Goal: Information Seeking & Learning: Learn about a topic

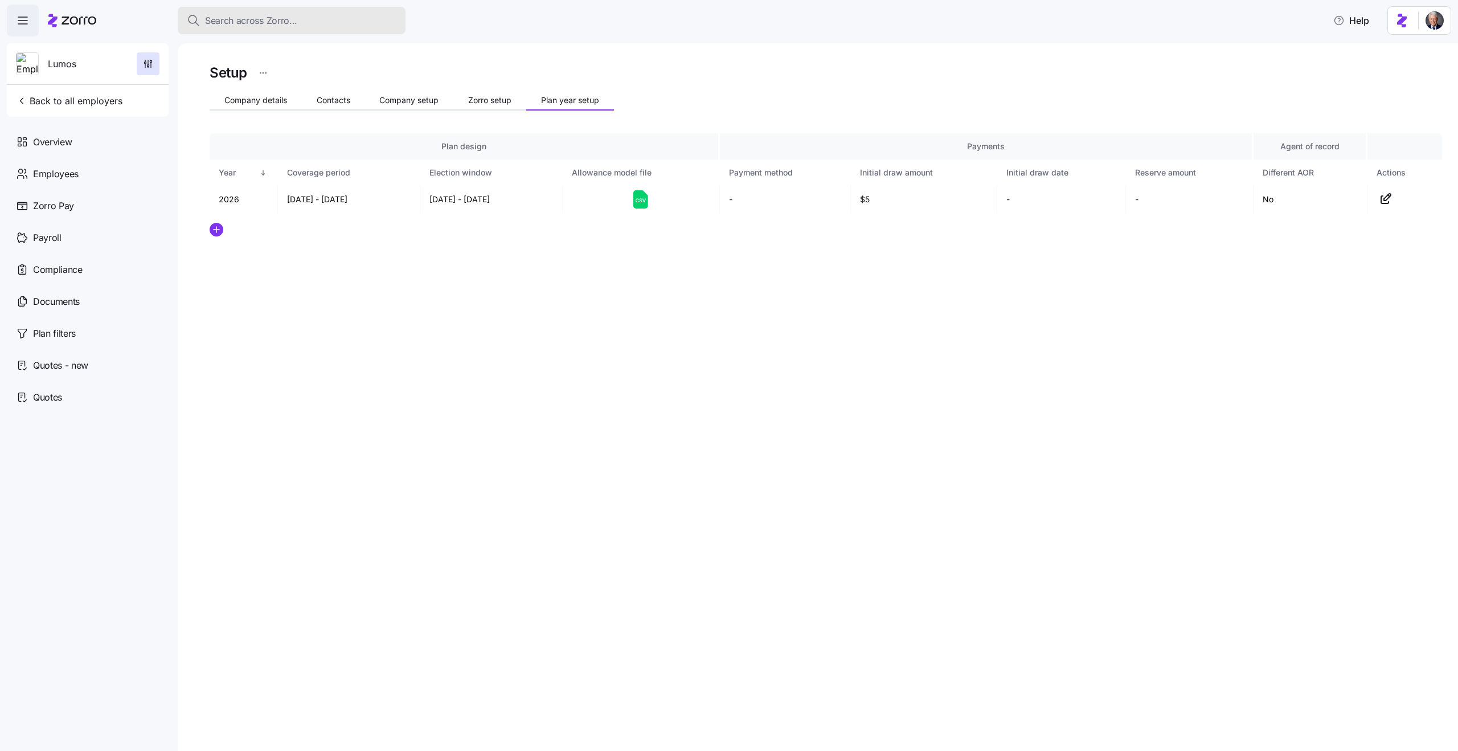
click at [220, 15] on span "Search across Zorro..." at bounding box center [251, 21] width 92 height 14
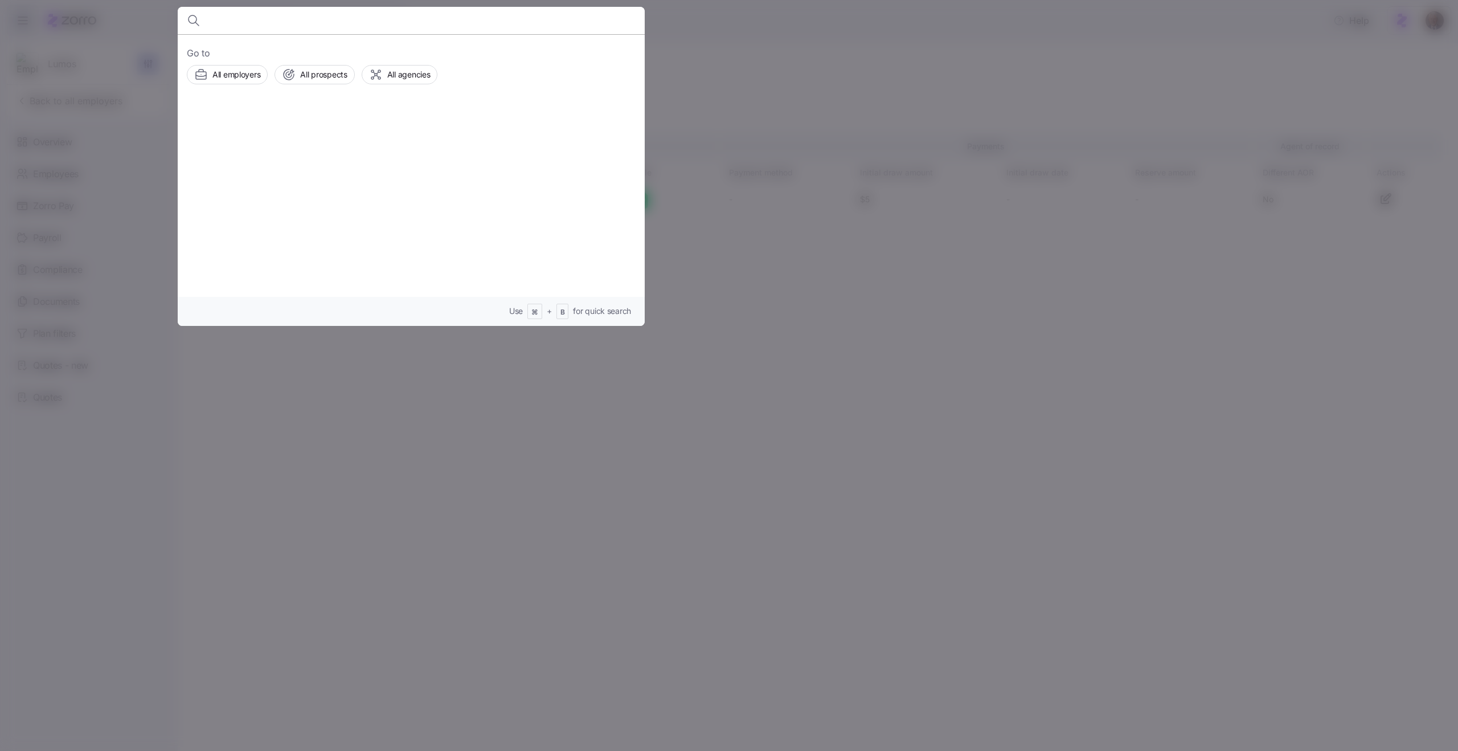
click at [301, 414] on div at bounding box center [729, 375] width 1458 height 751
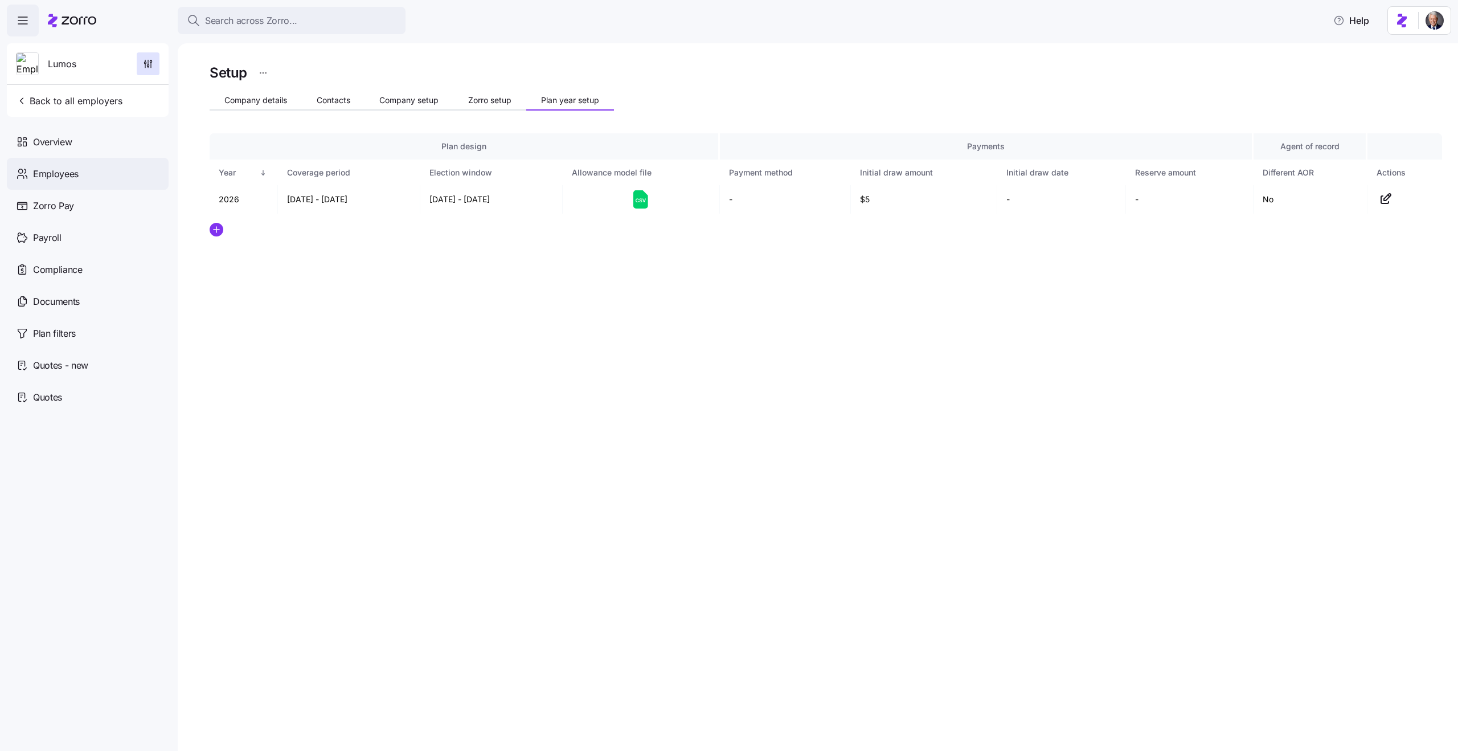
click at [63, 170] on span "Employees" at bounding box center [56, 174] width 46 height 14
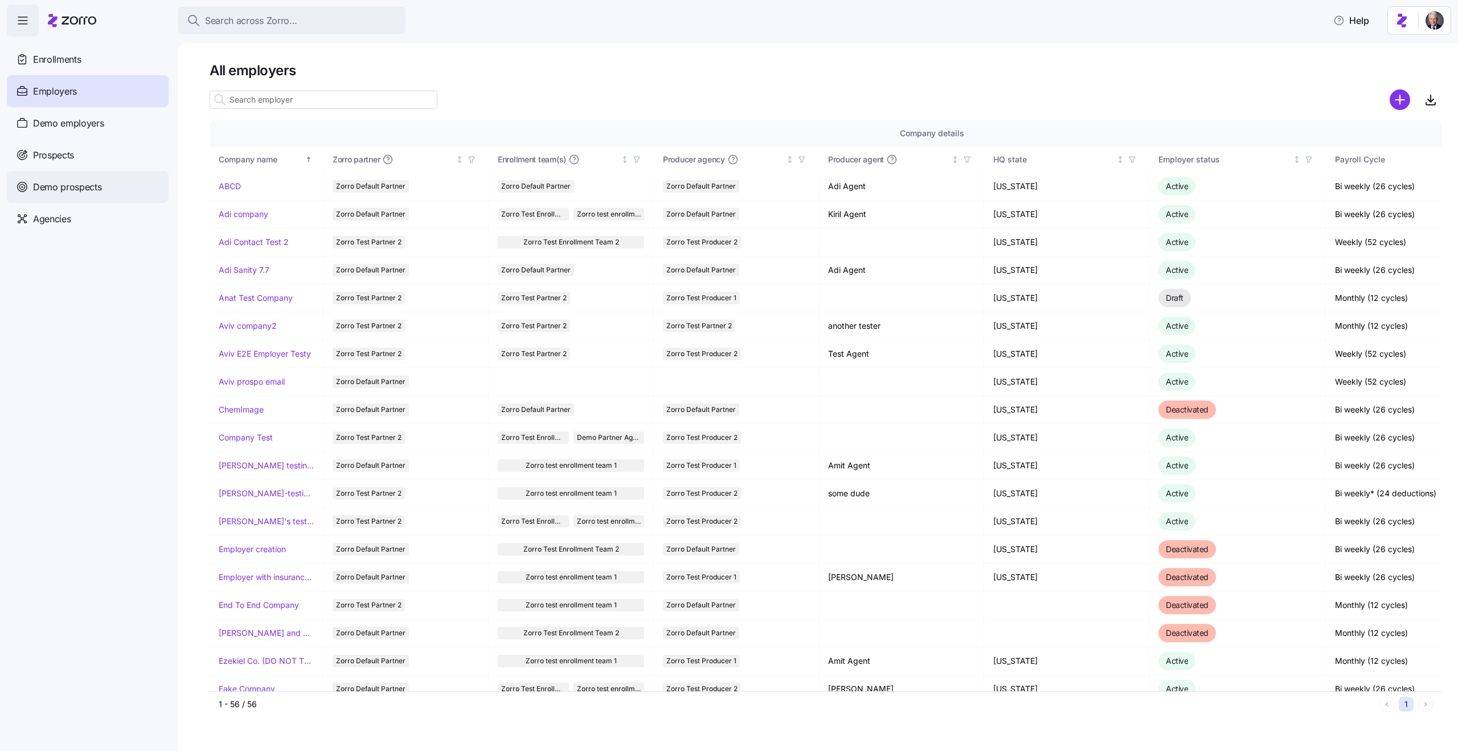
click at [67, 194] on div "Demo prospects" at bounding box center [88, 187] width 162 height 32
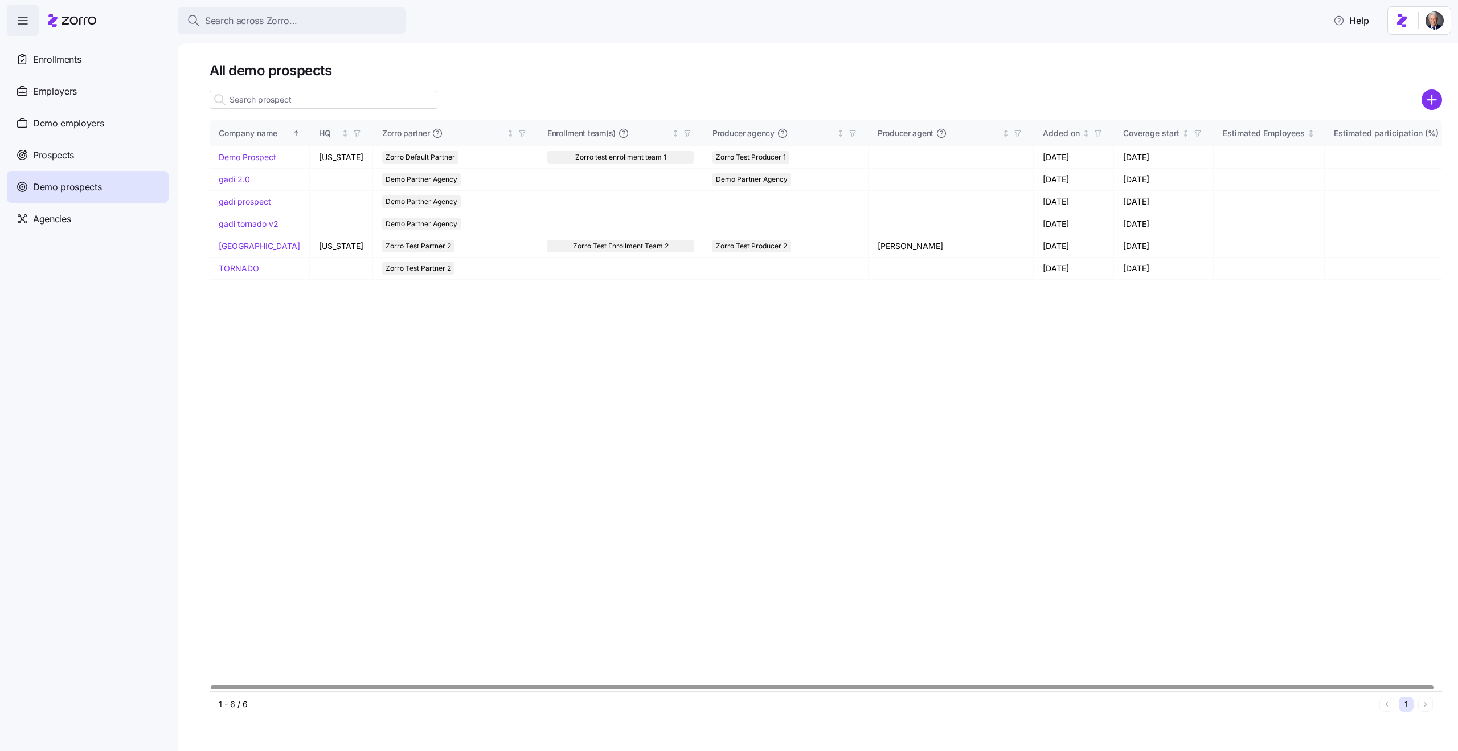
click at [85, 171] on div "Demo prospects" at bounding box center [88, 187] width 162 height 32
click at [73, 161] on span "Prospects" at bounding box center [53, 155] width 41 height 14
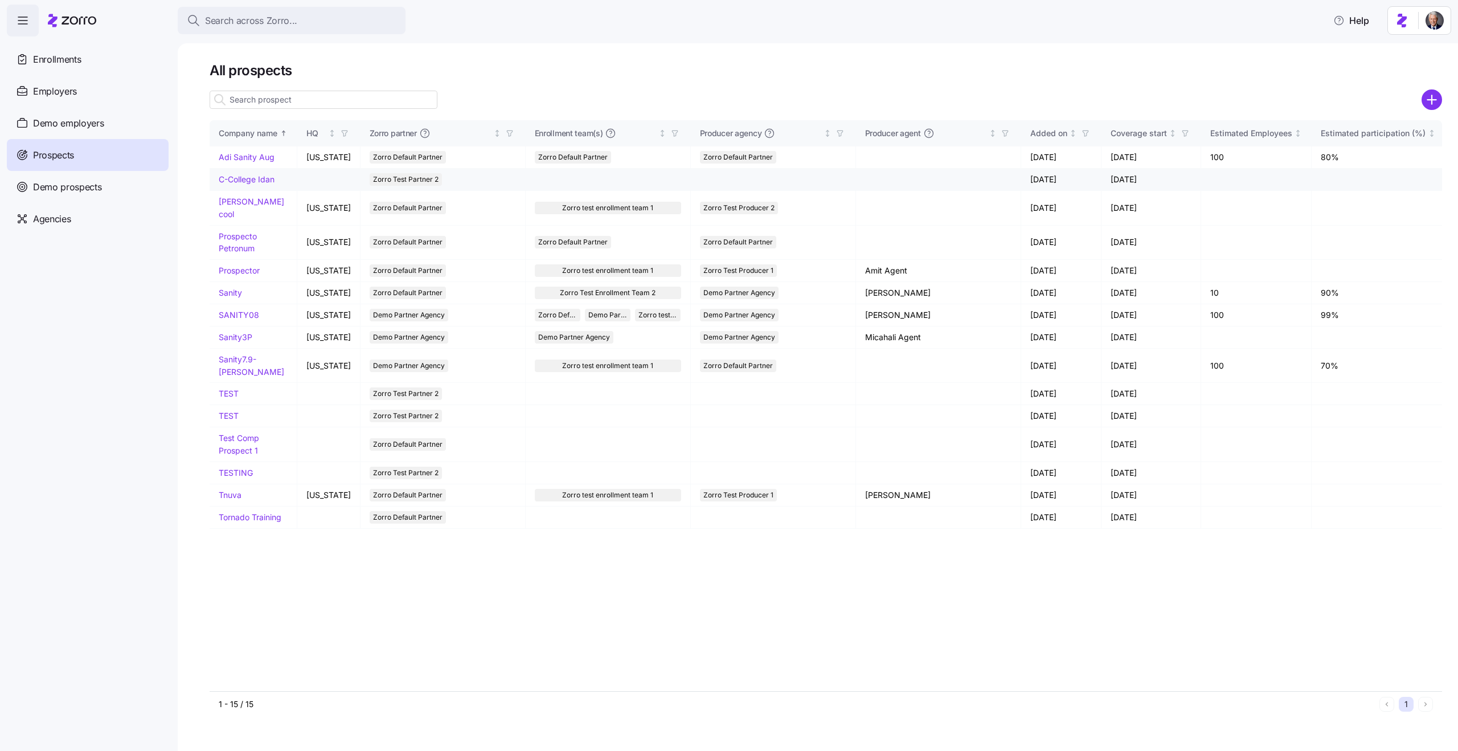
click at [252, 183] on link "C-College Idan" at bounding box center [247, 179] width 56 height 10
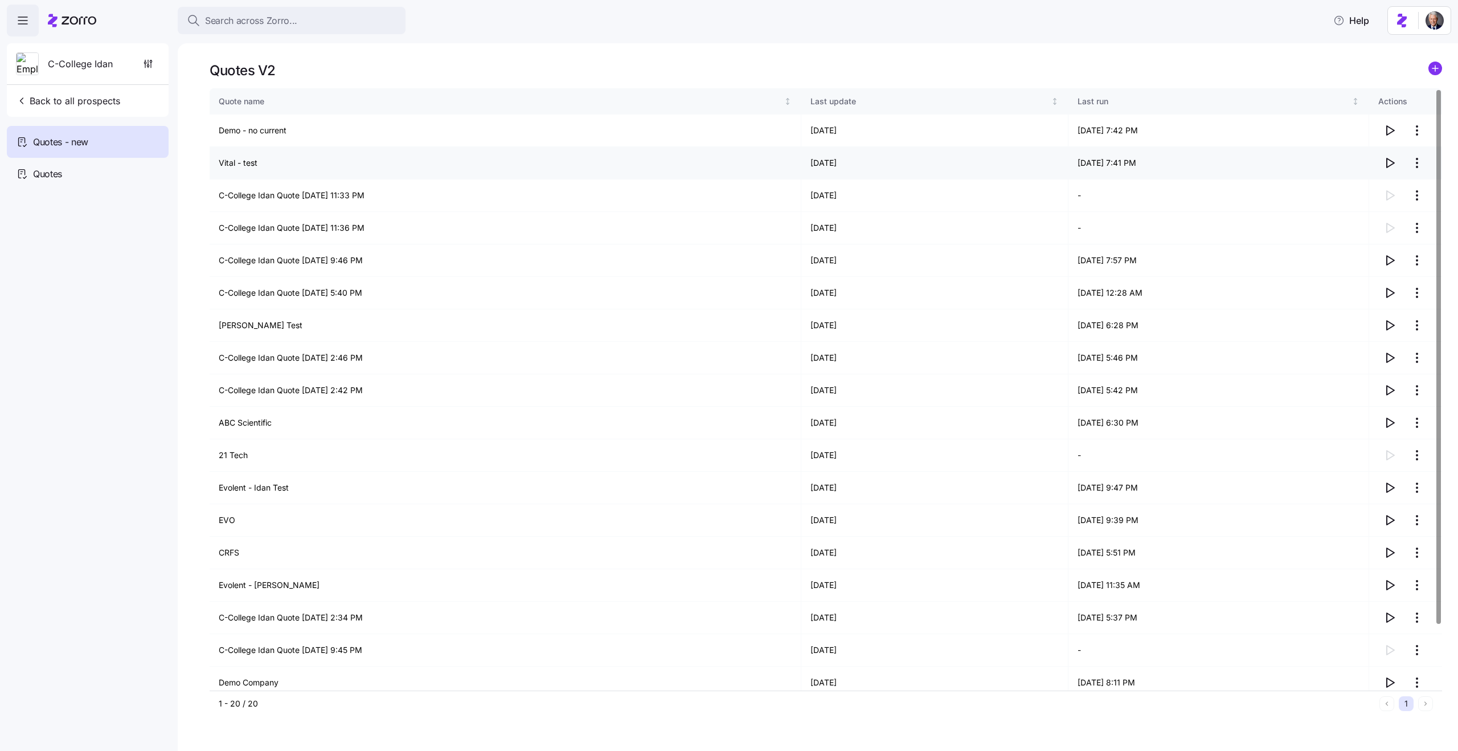
click at [1391, 167] on icon "button" at bounding box center [1390, 163] width 14 height 14
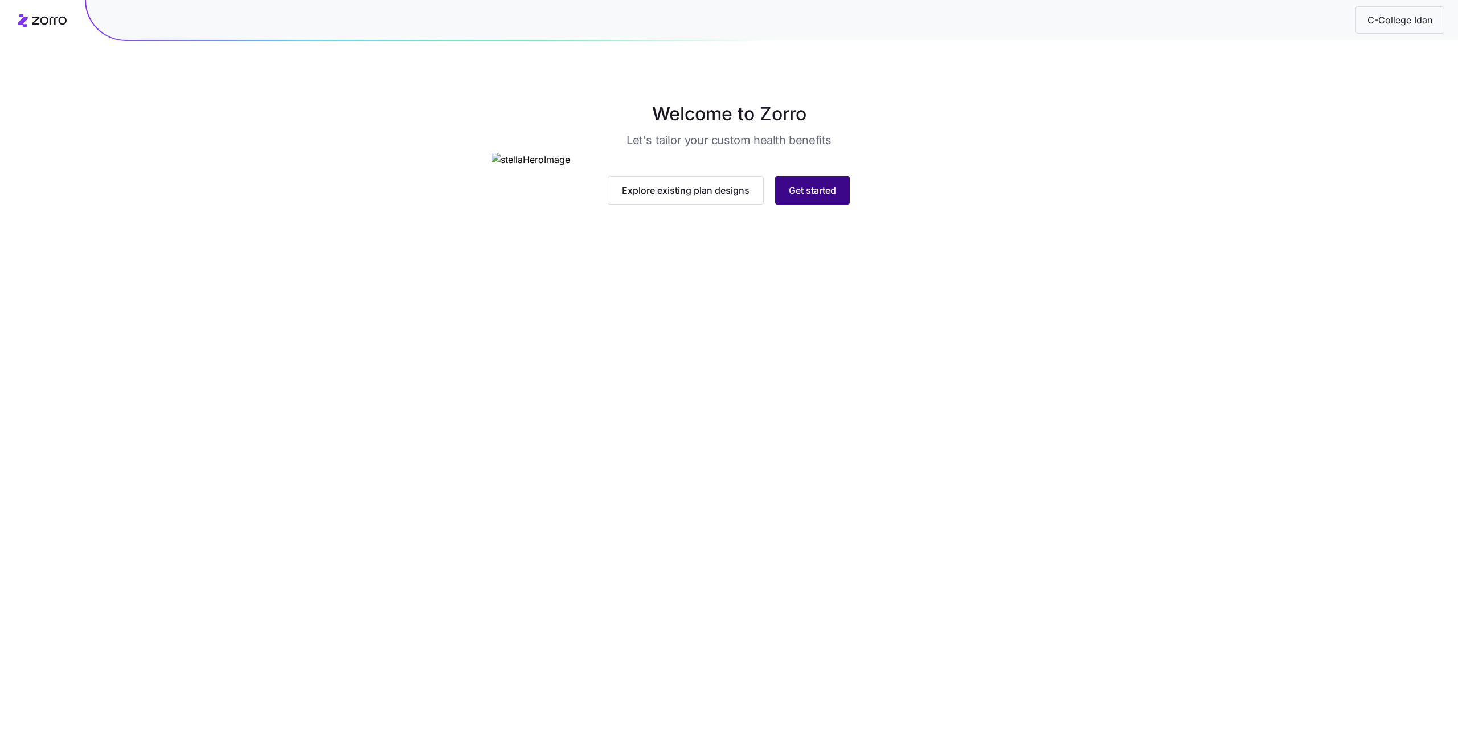
click at [808, 205] on button "Get started" at bounding box center [812, 190] width 75 height 28
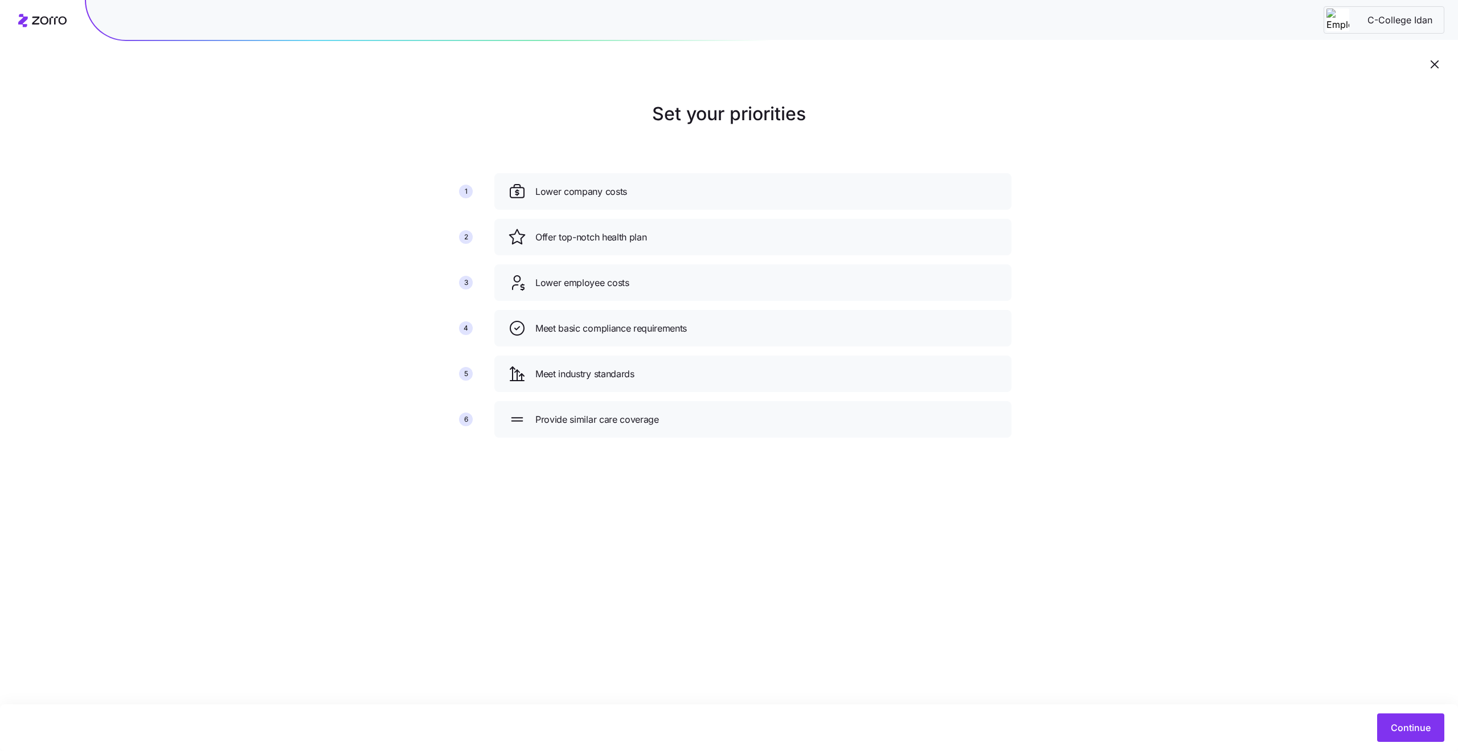
click at [1439, 64] on icon "button" at bounding box center [1435, 65] width 14 height 14
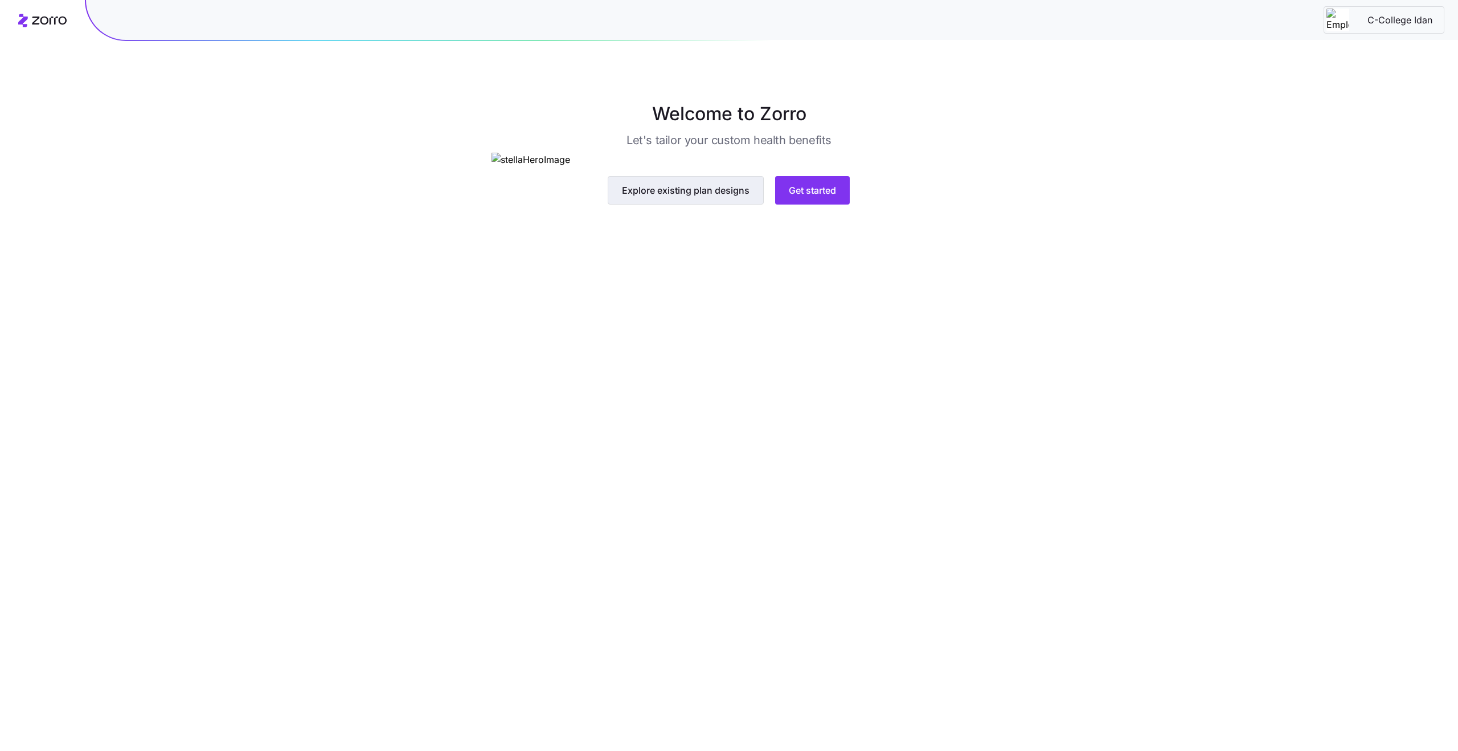
click at [725, 205] on button "Explore existing plan designs" at bounding box center [686, 190] width 156 height 28
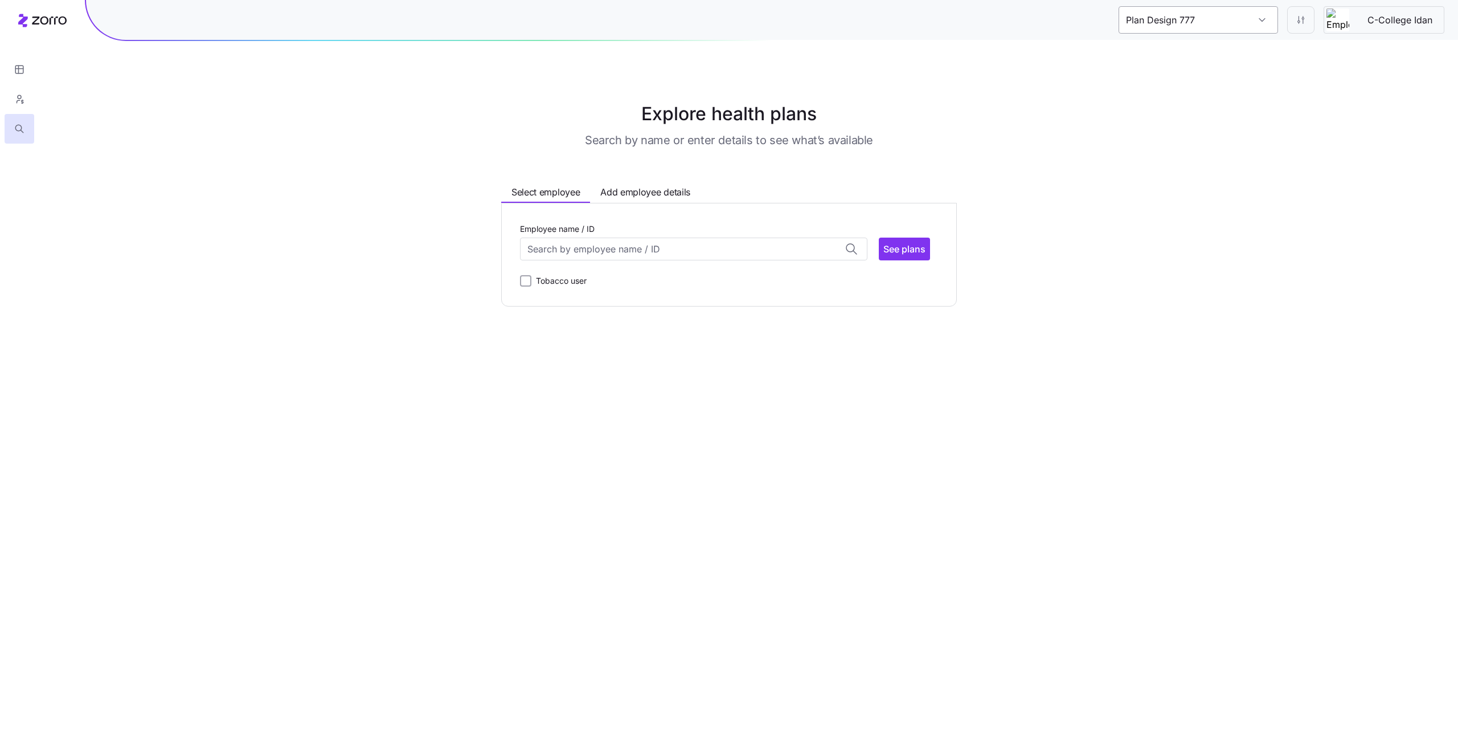
click at [1207, 31] on input "Plan Design 777" at bounding box center [1199, 19] width 160 height 27
click at [1174, 81] on span "C-College Idan" at bounding box center [1165, 81] width 65 height 14
type input "Plan Design 566"
click at [1208, 25] on input "C-College Idan" at bounding box center [1199, 19] width 160 height 27
click at [1184, 64] on div "Plan Design 939" at bounding box center [1198, 56] width 150 height 26
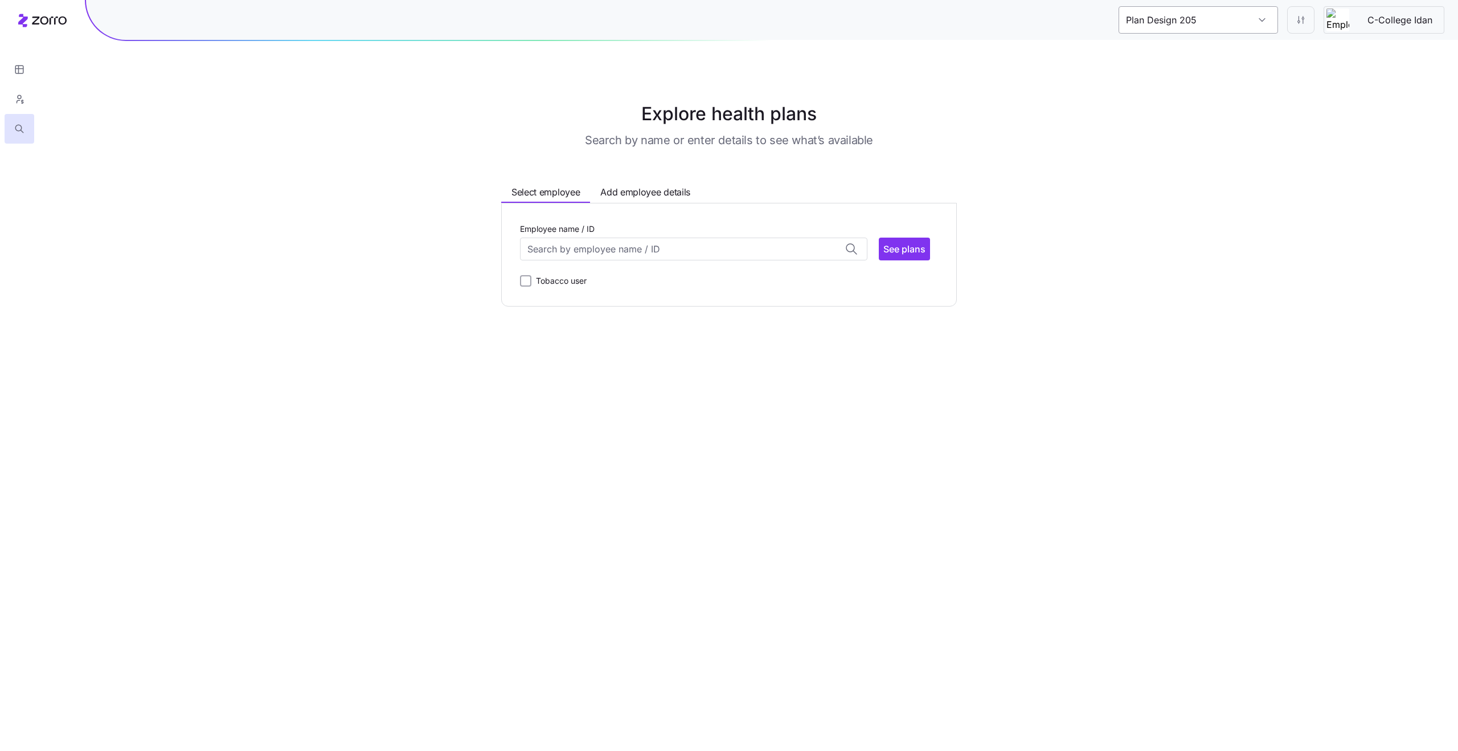
click at [1196, 23] on input "Plan Design 205" at bounding box center [1199, 19] width 160 height 27
click at [1200, 70] on div "C-College Idan" at bounding box center [1198, 81] width 150 height 26
click at [1200, 34] on div "C-College Idan C-College Idan" at bounding box center [772, 20] width 1372 height 40
click at [1199, 29] on input "C-College Idan" at bounding box center [1199, 19] width 160 height 27
click at [1201, 50] on span "Plan Design 484" at bounding box center [1168, 55] width 71 height 14
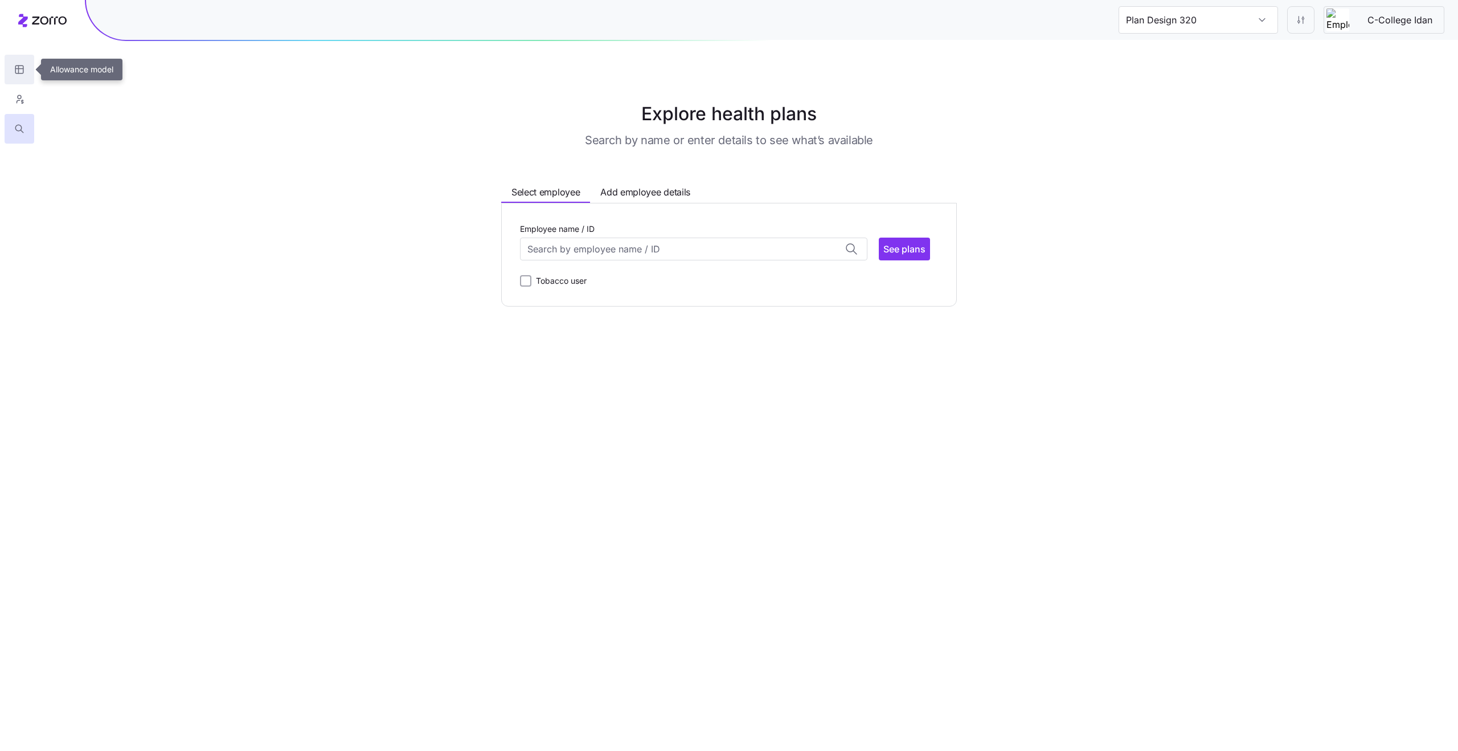
click at [19, 69] on icon "button" at bounding box center [19, 69] width 8 height 0
type input "Plan Design 510"
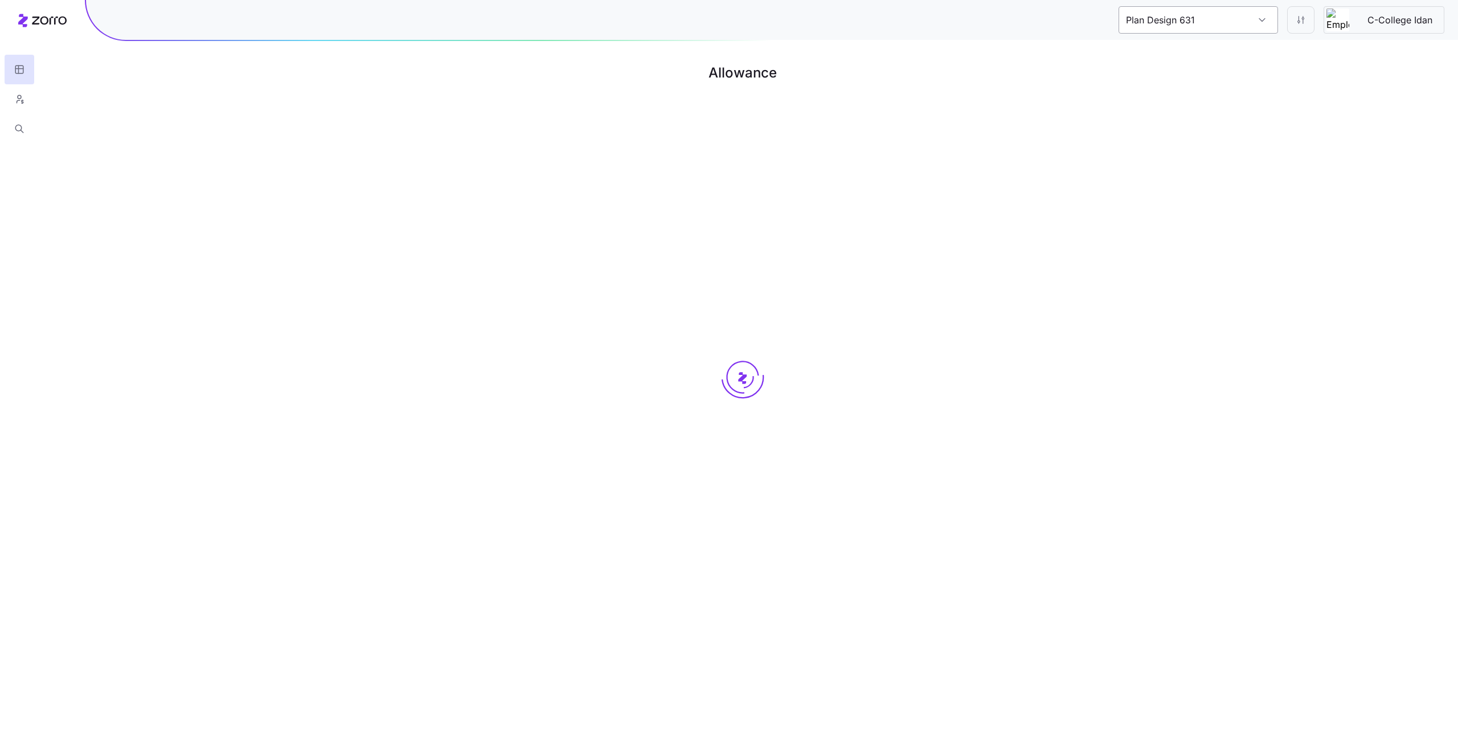
click at [1173, 17] on input "Plan Design 631" at bounding box center [1199, 19] width 160 height 27
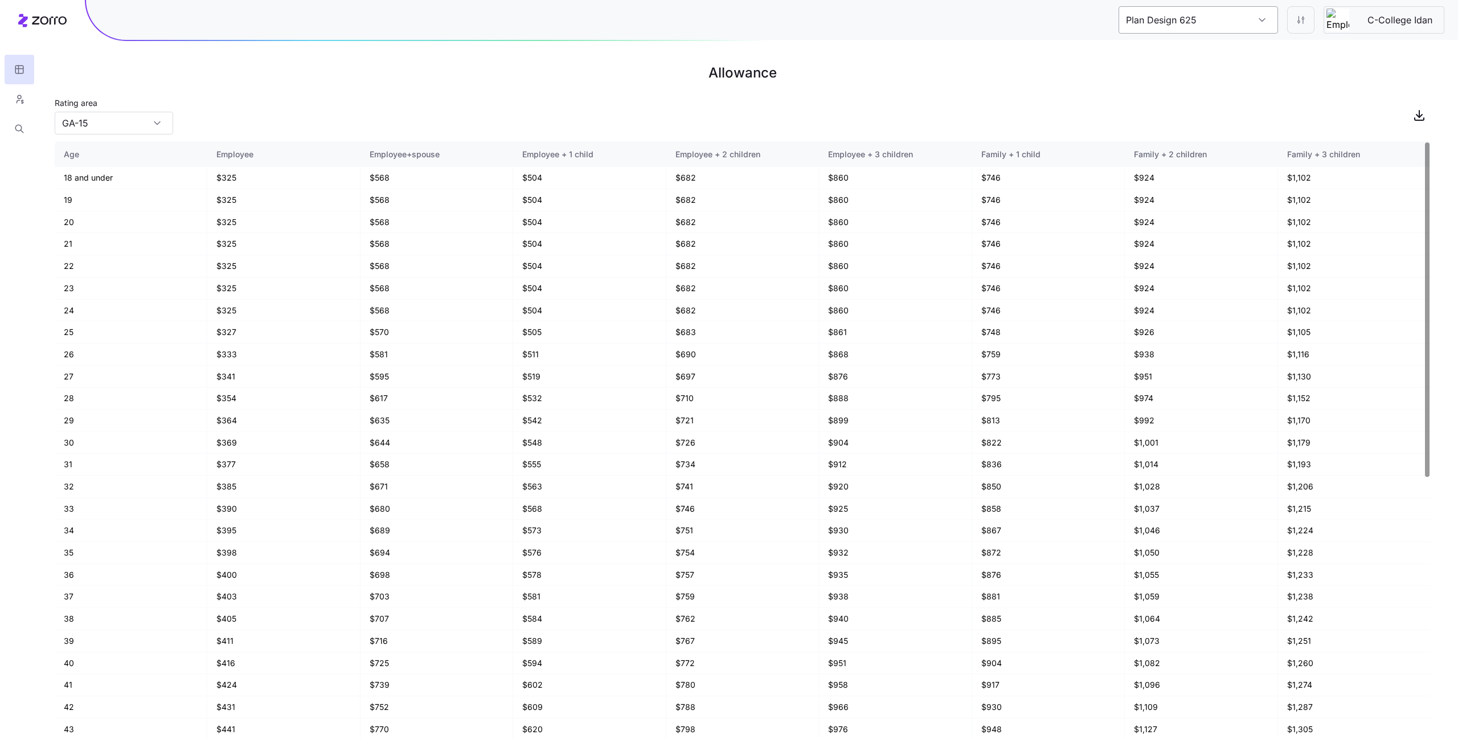
click at [1167, 21] on input "Plan Design 625" at bounding box center [1199, 19] width 160 height 27
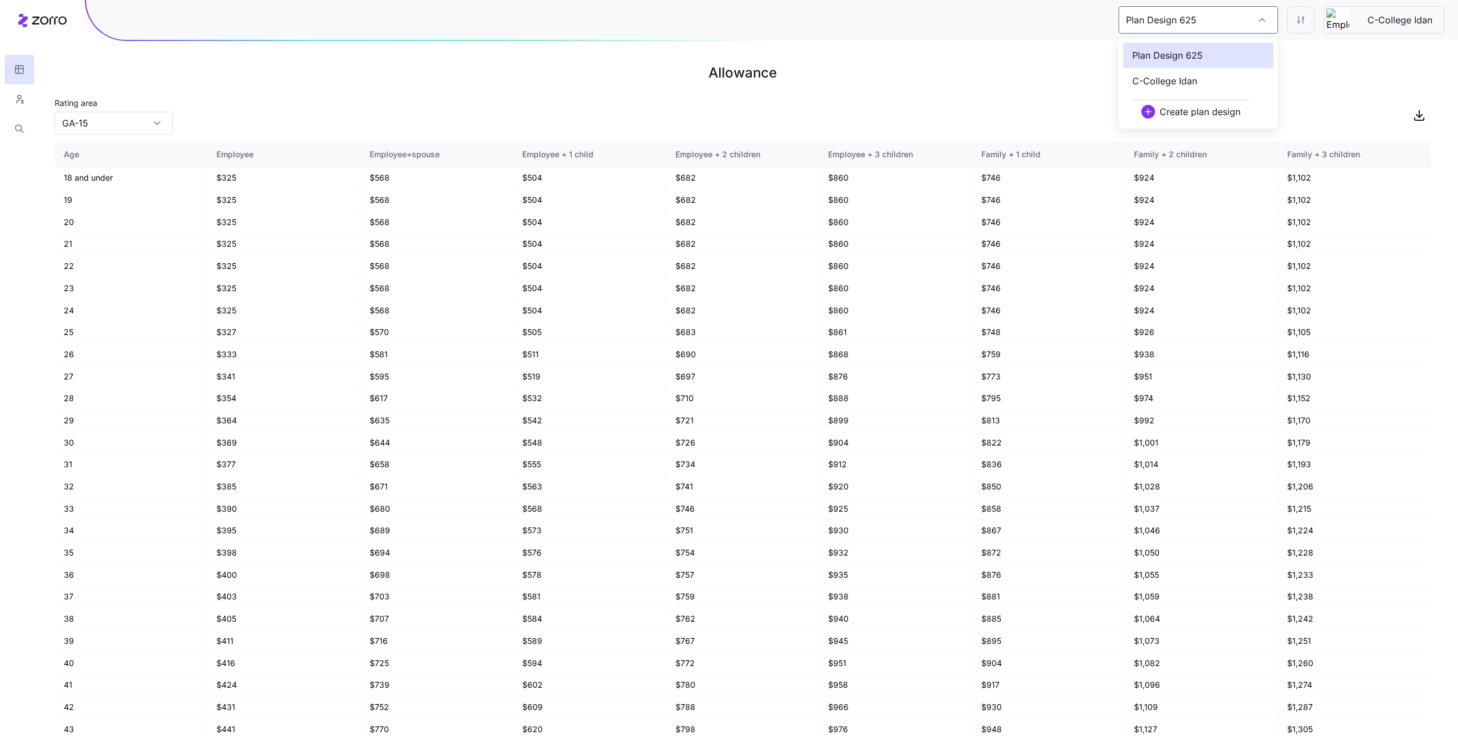
click at [1175, 76] on span "C-College Idan" at bounding box center [1165, 81] width 65 height 14
type input "C-College Idan"
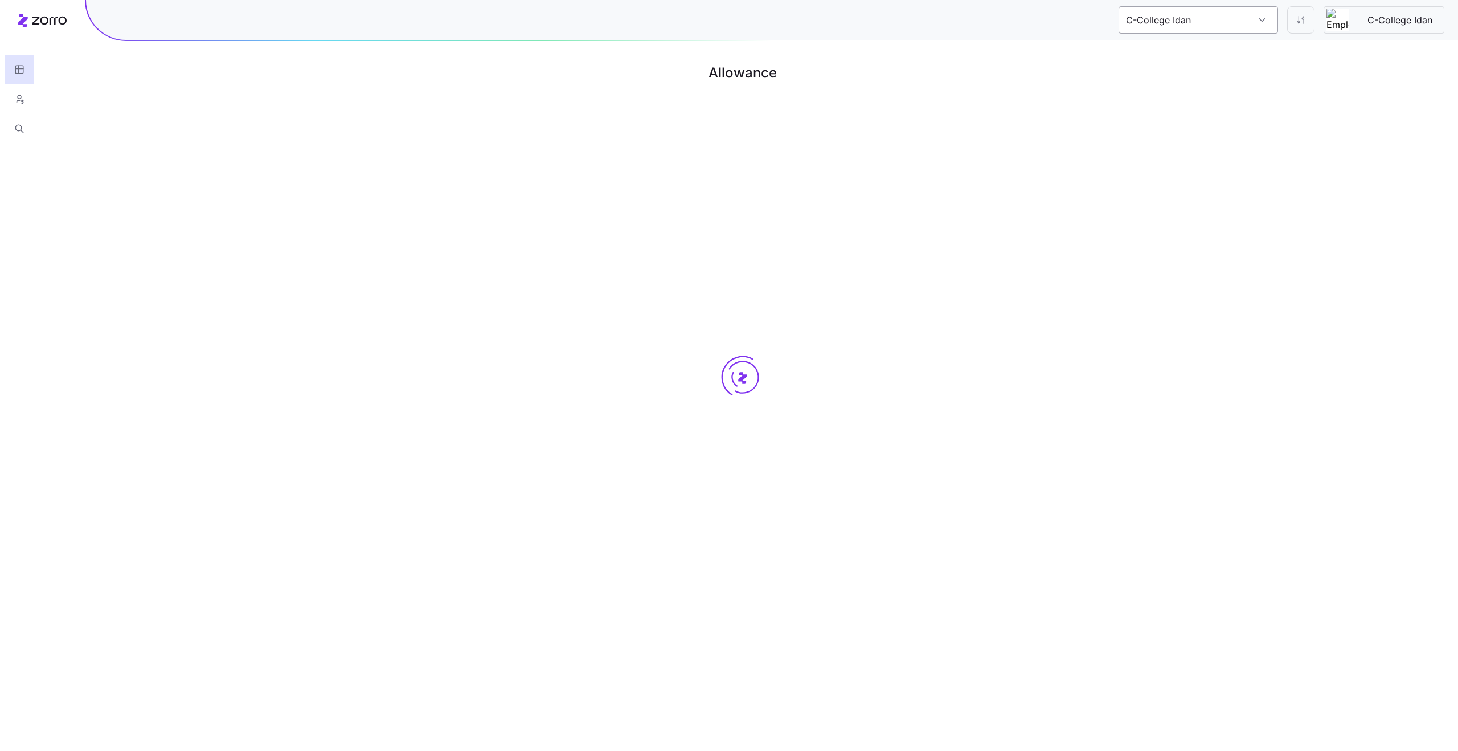
click at [1161, 26] on input "C-College Idan" at bounding box center [1199, 19] width 160 height 27
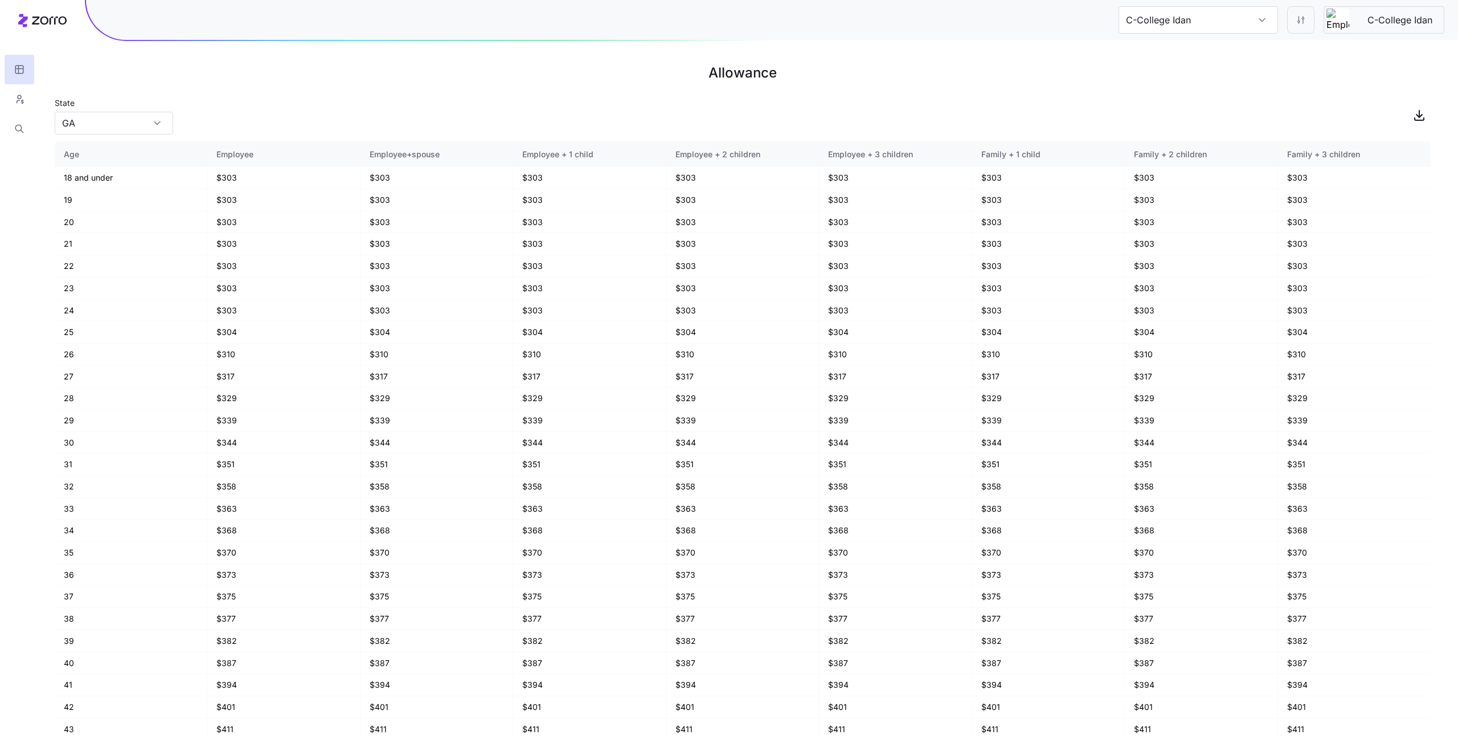
click at [996, 39] on div "C-College Idan C-College Idan" at bounding box center [772, 20] width 1372 height 40
click at [116, 122] on input "GA" at bounding box center [114, 123] width 119 height 23
click at [138, 233] on div "OK" at bounding box center [113, 240] width 109 height 22
type input "OK"
click at [1202, 18] on input "C-College Idan" at bounding box center [1199, 19] width 160 height 27
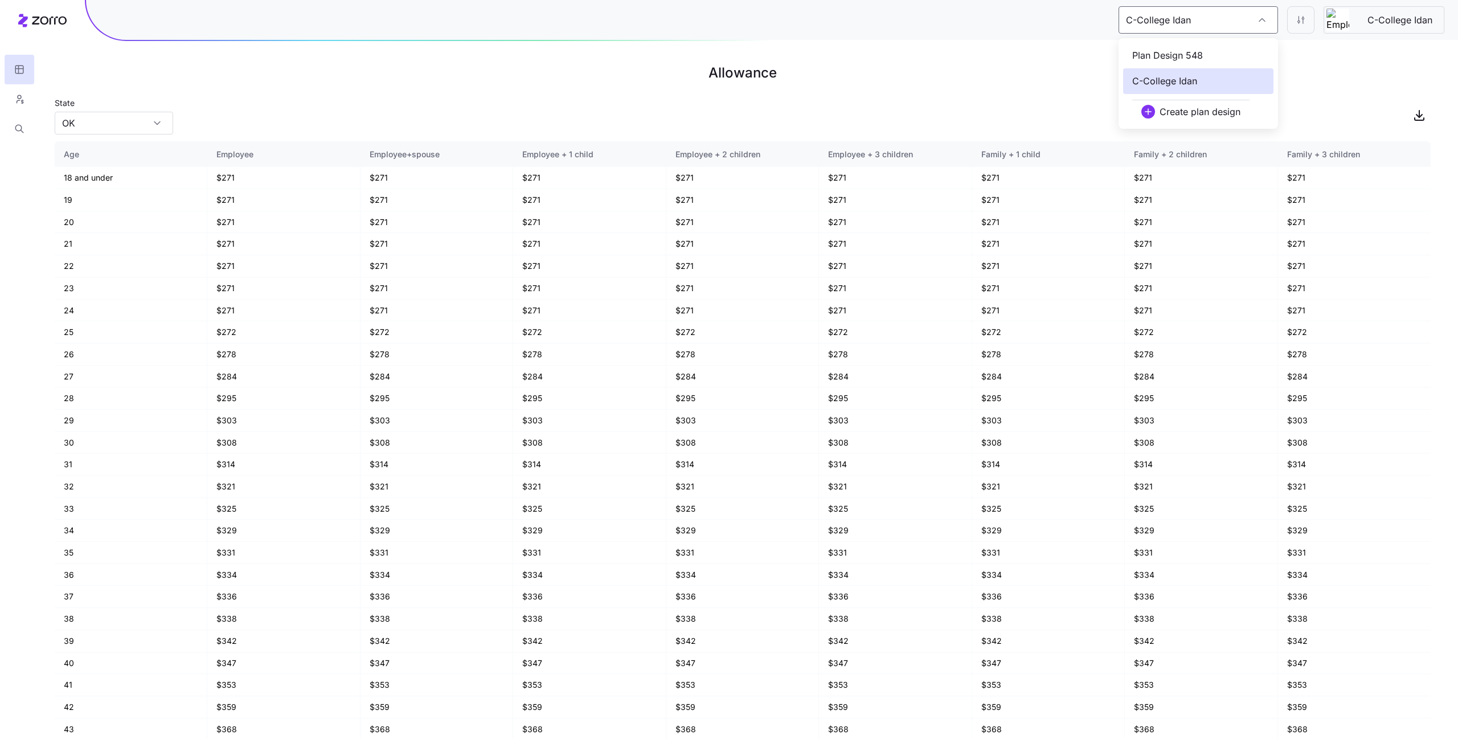
click at [1192, 51] on span "Plan Design 548" at bounding box center [1168, 55] width 71 height 14
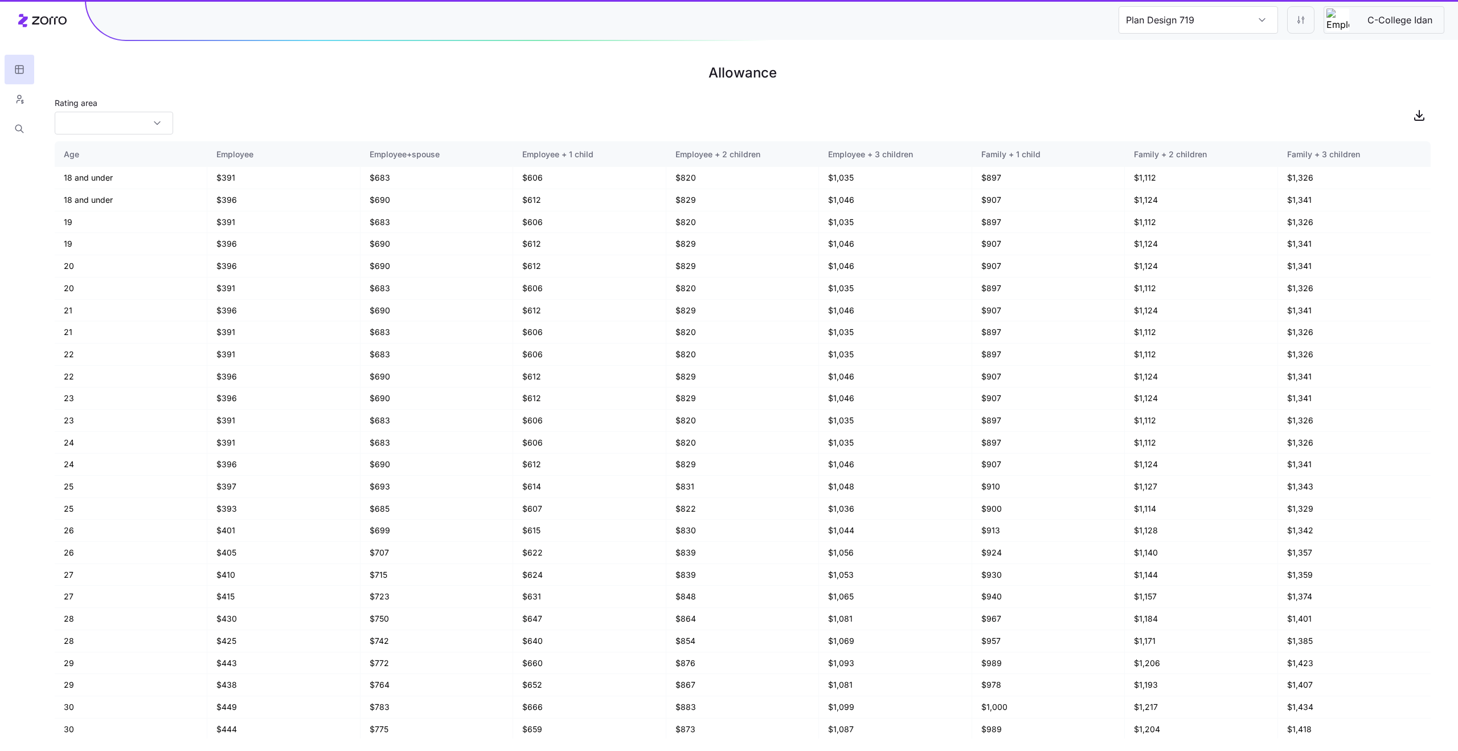
type input "Plan Design 317"
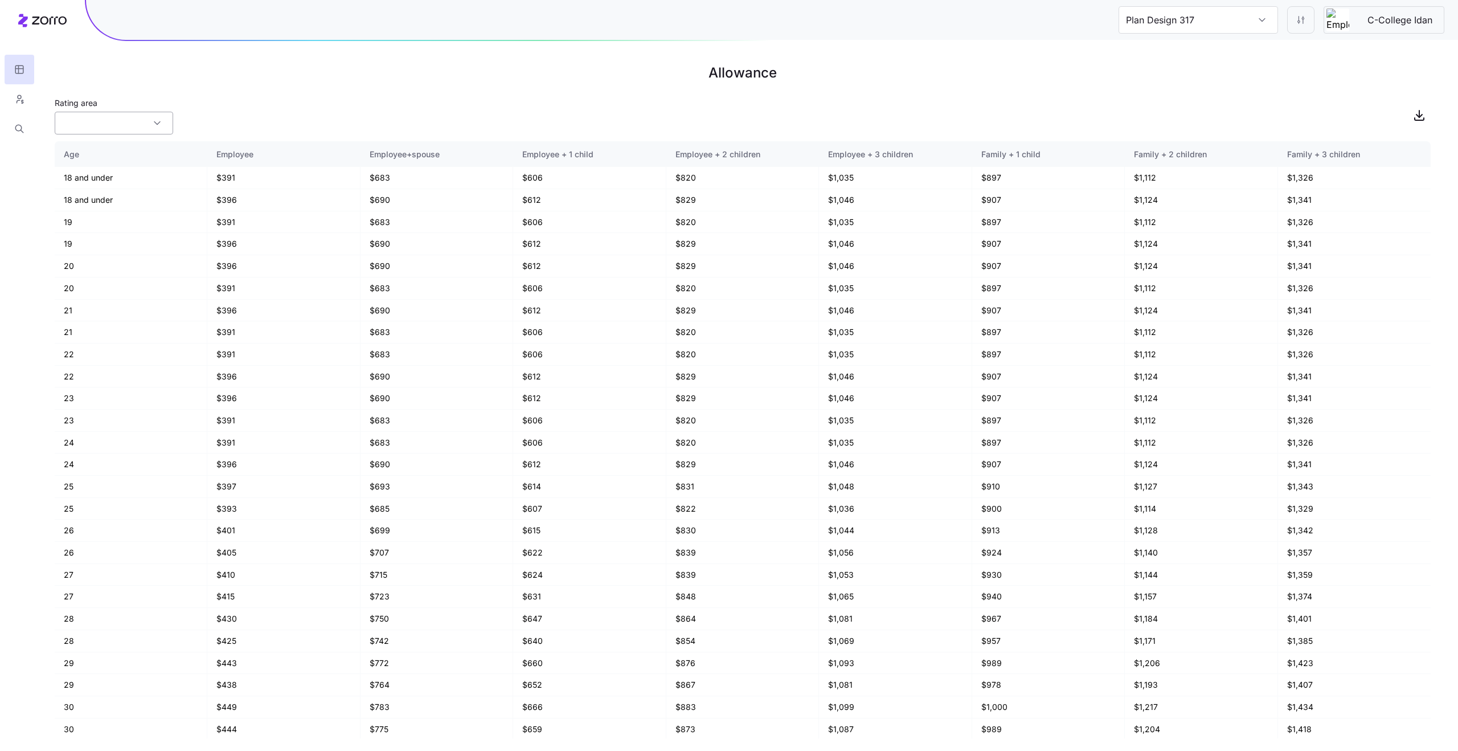
click at [140, 133] on input "Rating area" at bounding box center [114, 123] width 119 height 23
click at [123, 194] on div "FL-34" at bounding box center [113, 197] width 109 height 22
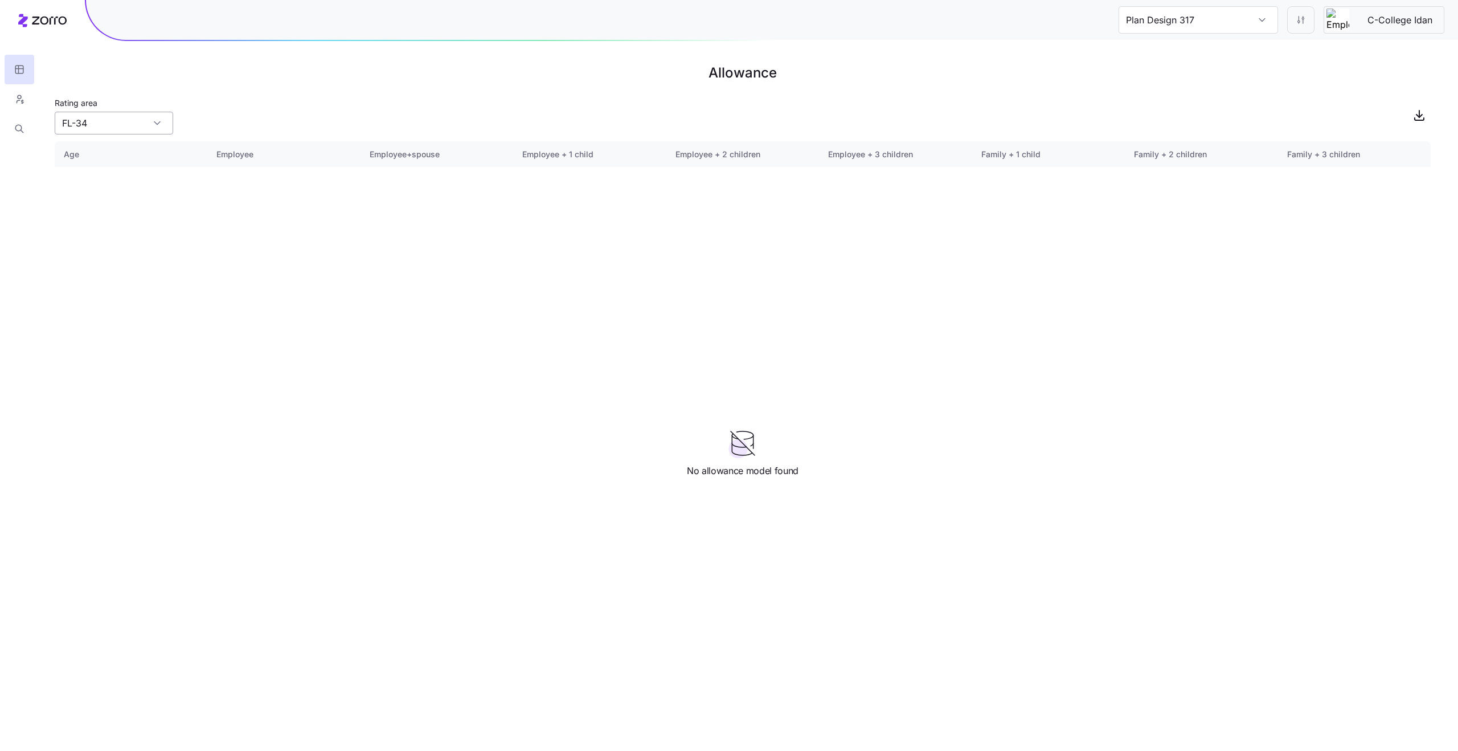
click at [139, 126] on input "FL-34" at bounding box center [114, 123] width 119 height 23
click at [136, 238] on div "PA-8" at bounding box center [113, 240] width 109 height 22
type input "PA-8"
click at [672, 86] on h1 "Allowance" at bounding box center [743, 72] width 1376 height 27
click at [1306, 18] on html "Plan Design 317 C-College Idan Allowance Rating area PA-8 Age Employee Employee…" at bounding box center [729, 375] width 1458 height 751
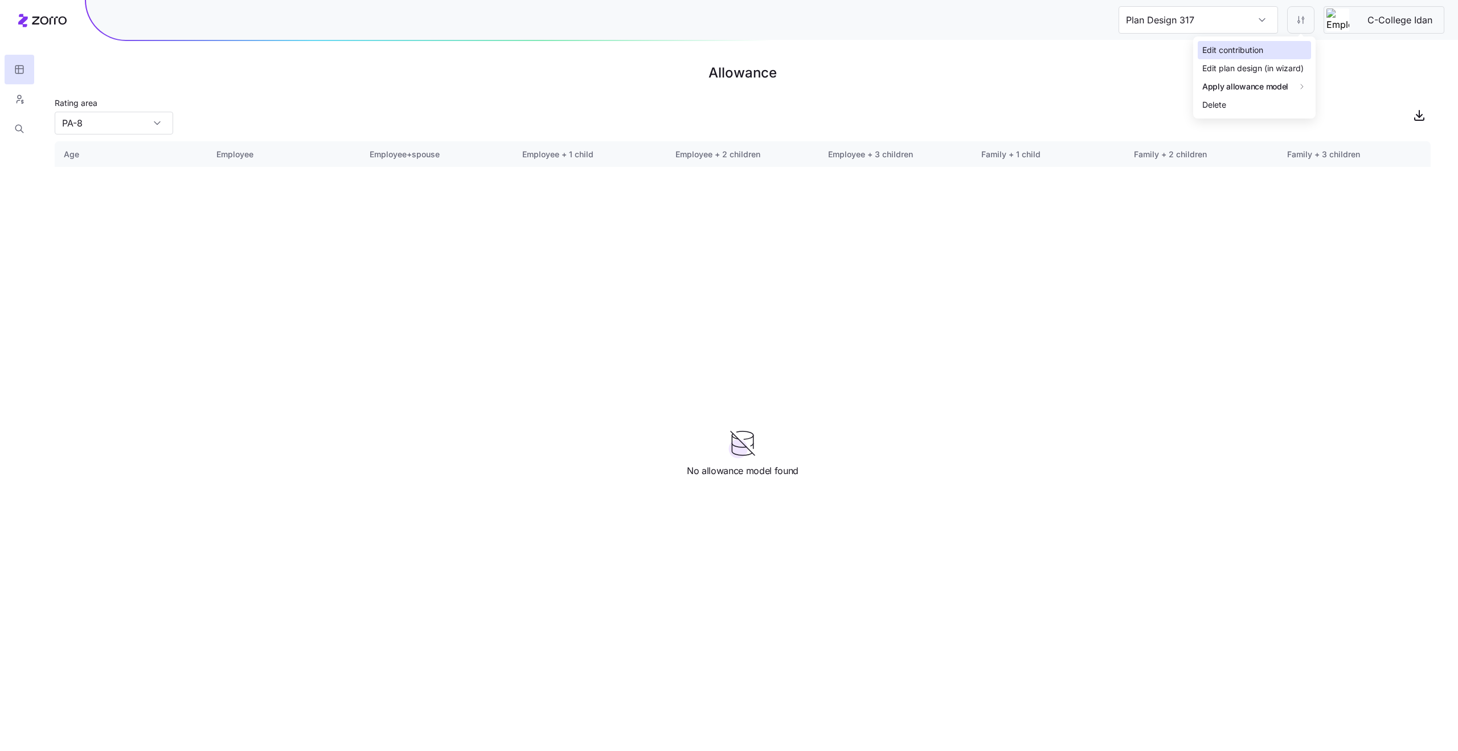
click at [1262, 55] on div "Edit contribution" at bounding box center [1233, 50] width 61 height 13
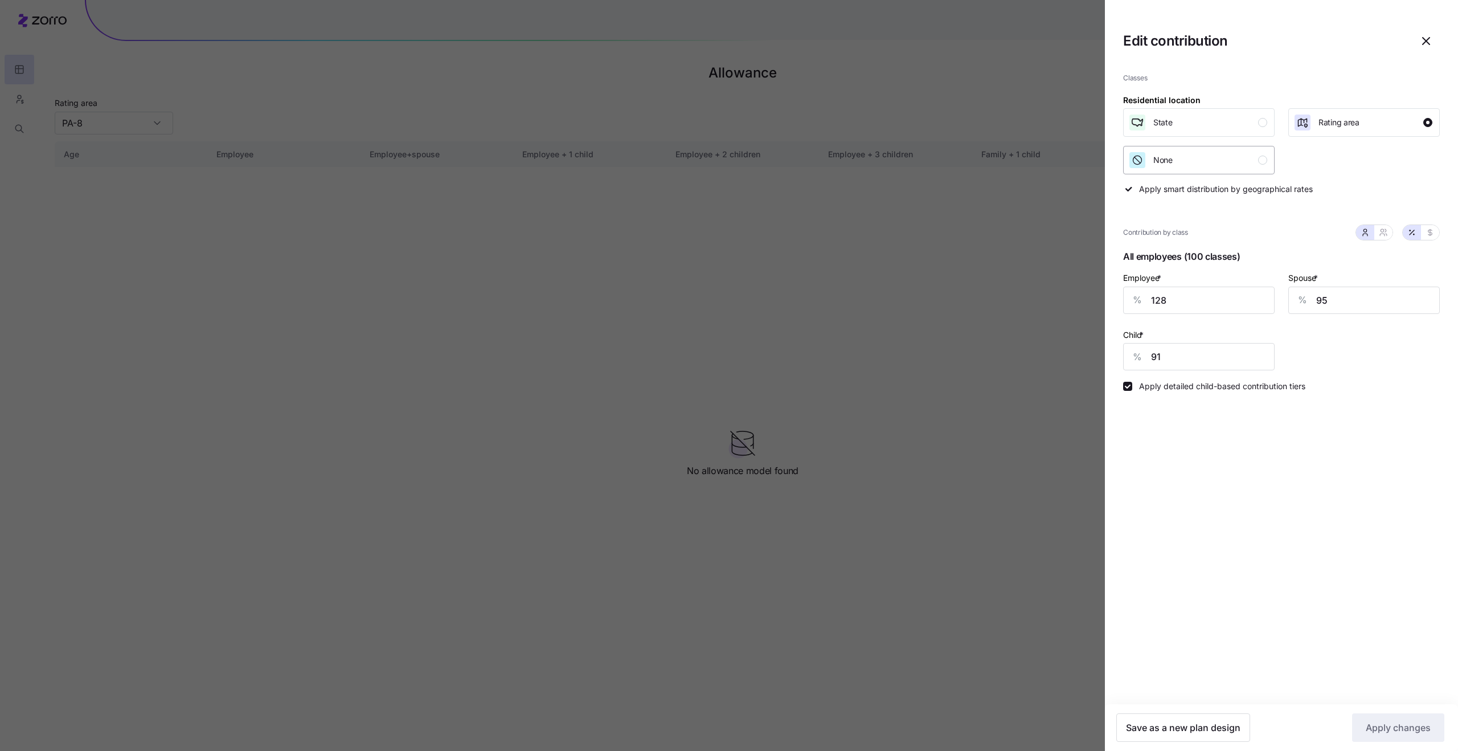
click at [1231, 168] on div "None" at bounding box center [1198, 160] width 139 height 18
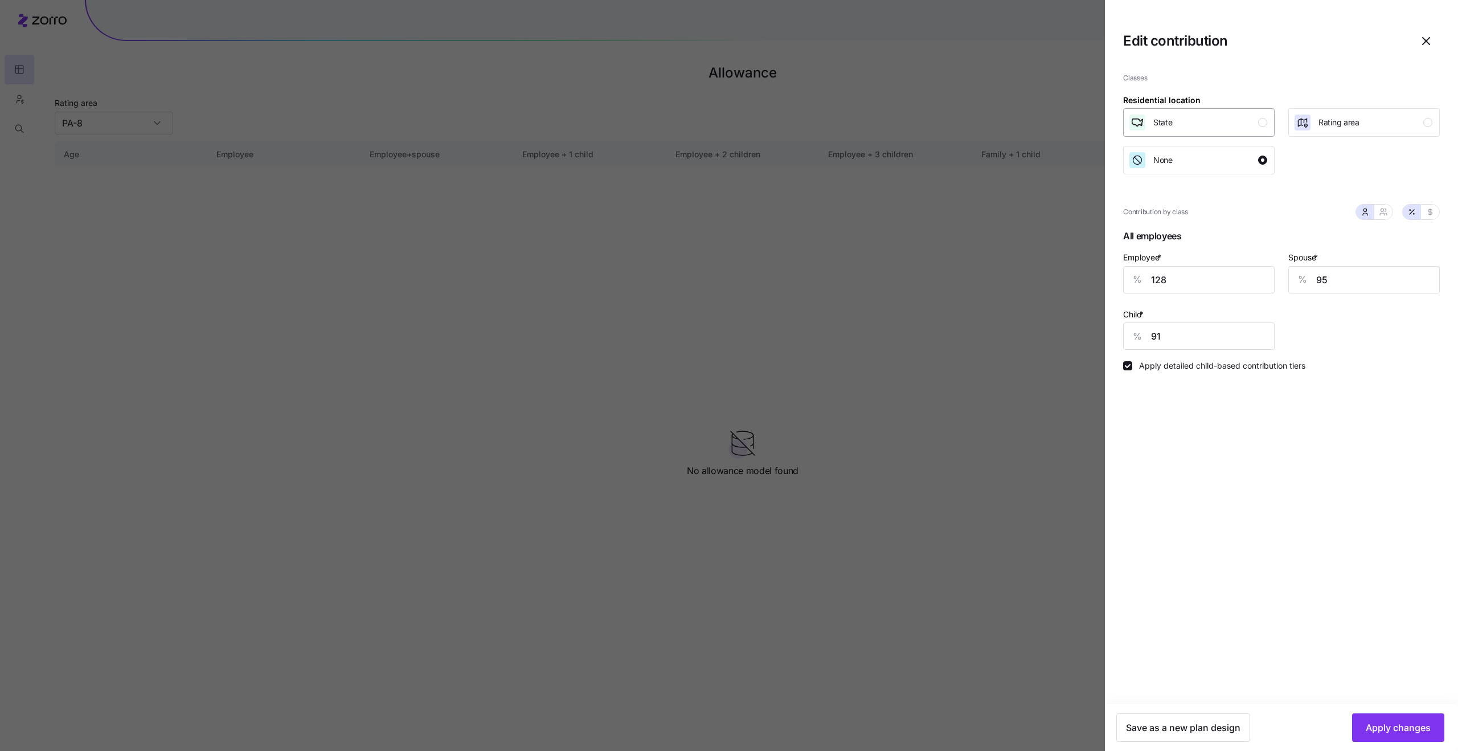
click at [1216, 124] on div "State" at bounding box center [1198, 122] width 139 height 18
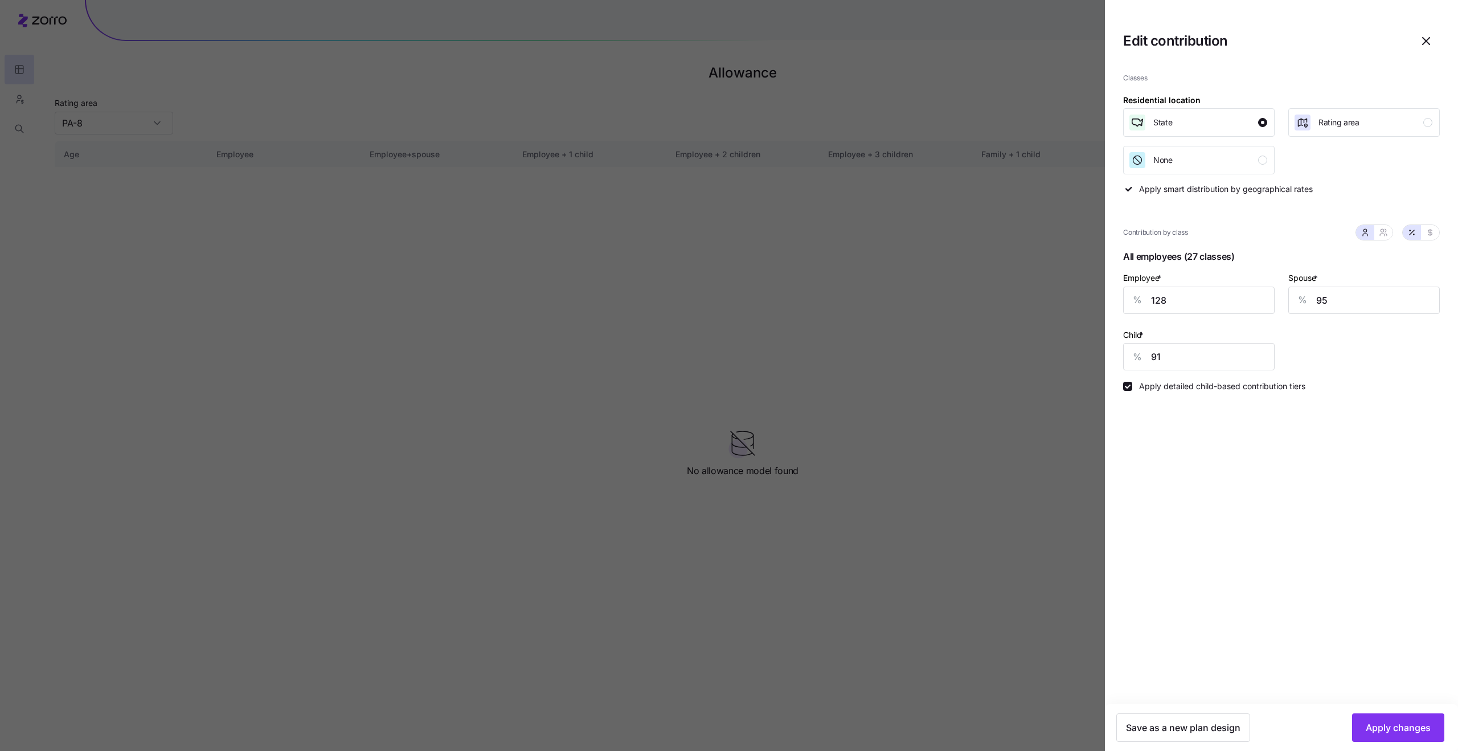
click at [942, 476] on div at bounding box center [729, 375] width 1458 height 751
type input "Plan Design 843"
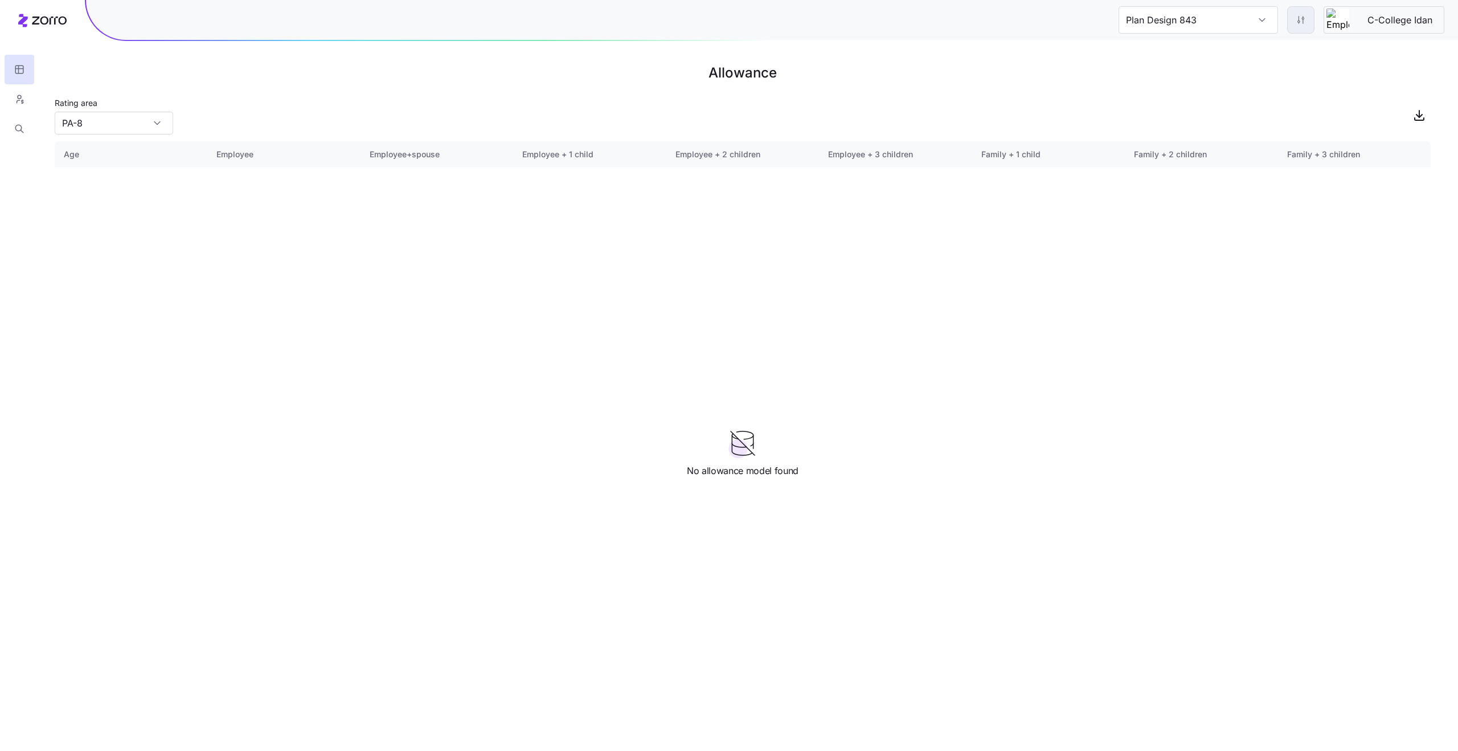
click at [1302, 23] on html "Plan Design 843 C-College Idan Allowance Rating area PA-8 Age Employee Employee…" at bounding box center [729, 375] width 1458 height 751
click at [378, 46] on html "Plan Design 843 C-College Idan Allowance Rating area PA-8 Age Employee Employee…" at bounding box center [729, 375] width 1458 height 751
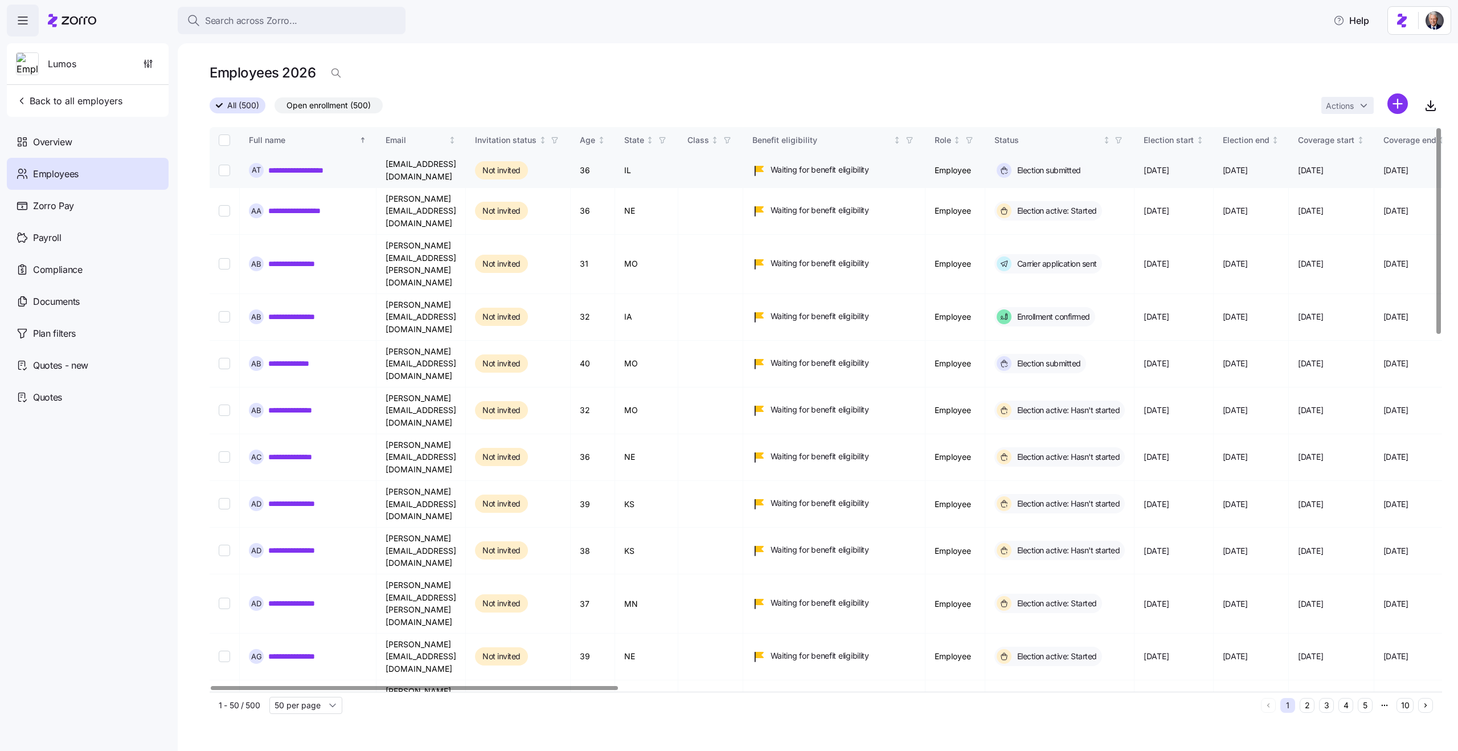
click at [299, 170] on link "**********" at bounding box center [309, 170] width 83 height 11
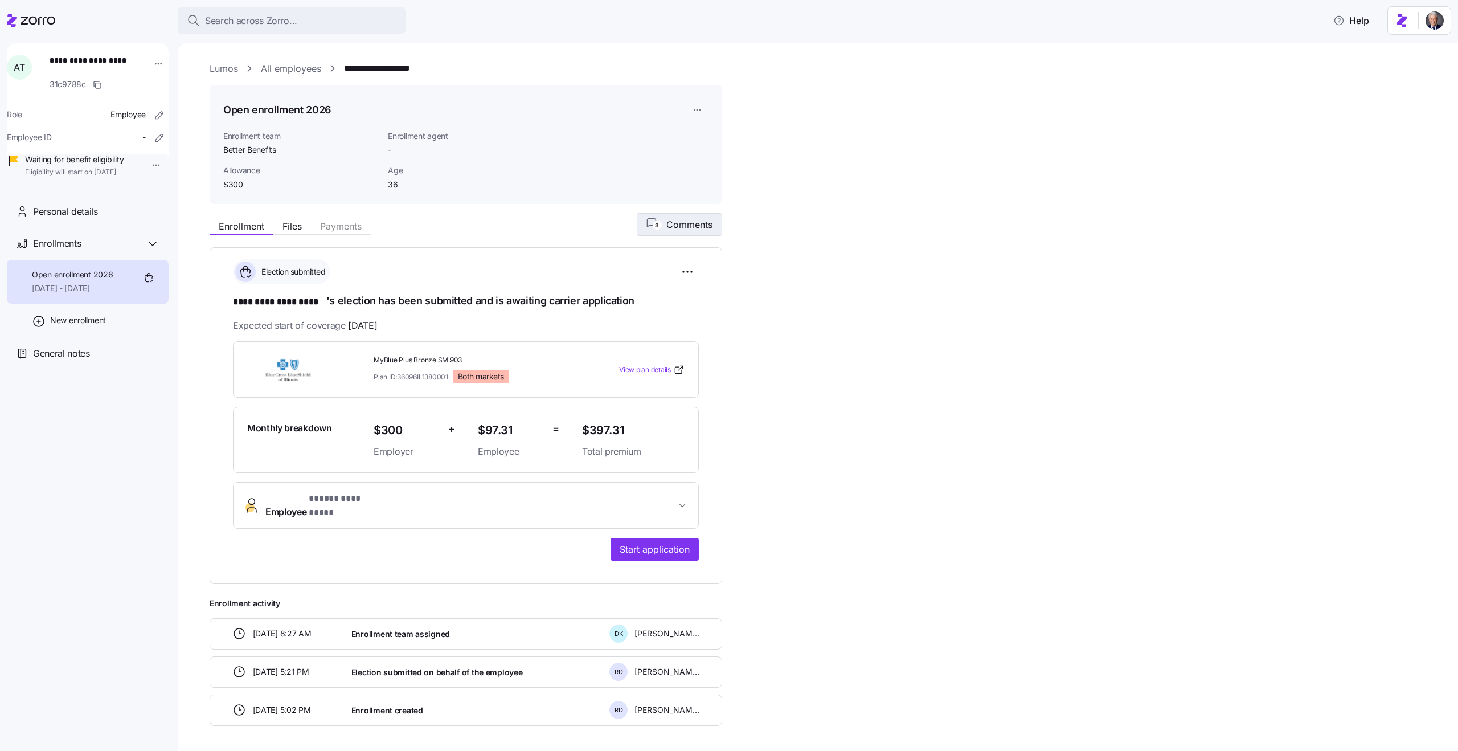
click at [700, 224] on span "Comments" at bounding box center [690, 225] width 46 height 14
